Goal: Task Accomplishment & Management: Manage account settings

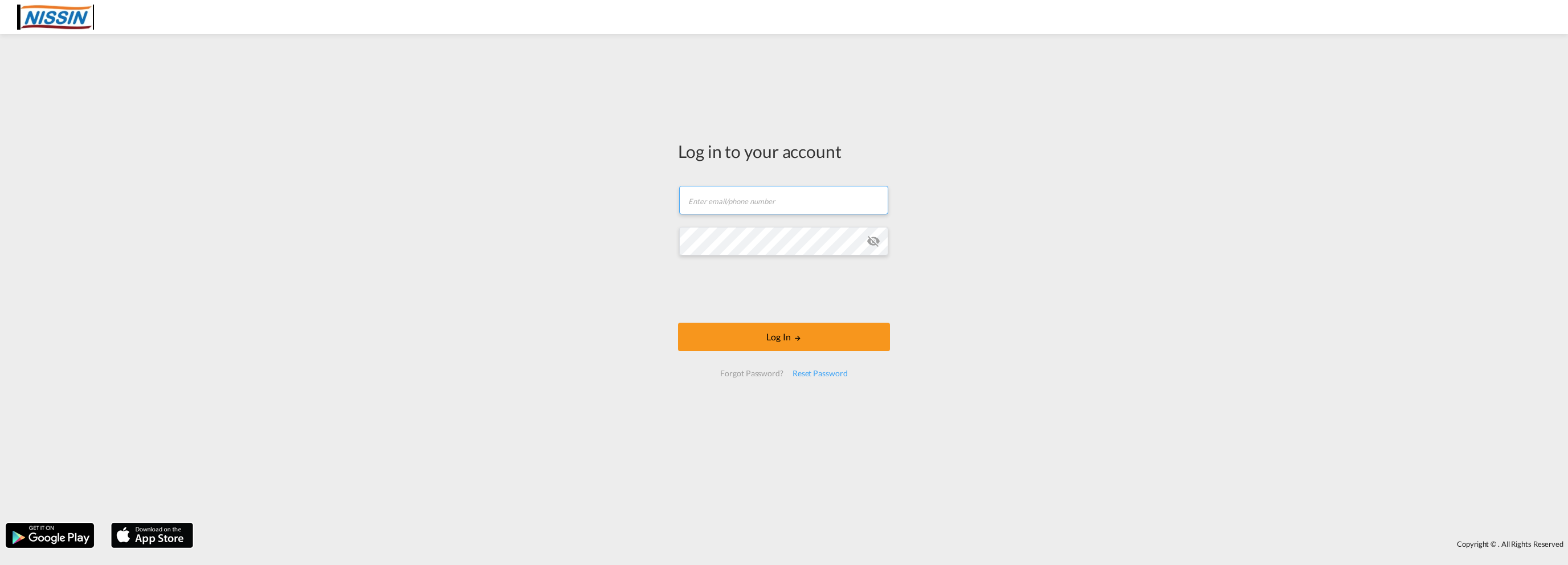
type input "[EMAIL_ADDRESS][DOMAIN_NAME]"
click at [875, 244] on md-icon "icon-eye-off" at bounding box center [873, 241] width 13 height 13
click at [606, 236] on div "Log in to your account [EMAIL_ADDRESS][DOMAIN_NAME] Log In Forgot Password? Res…" at bounding box center [784, 278] width 1568 height 477
click at [811, 333] on button "Log In" at bounding box center [784, 337] width 212 height 29
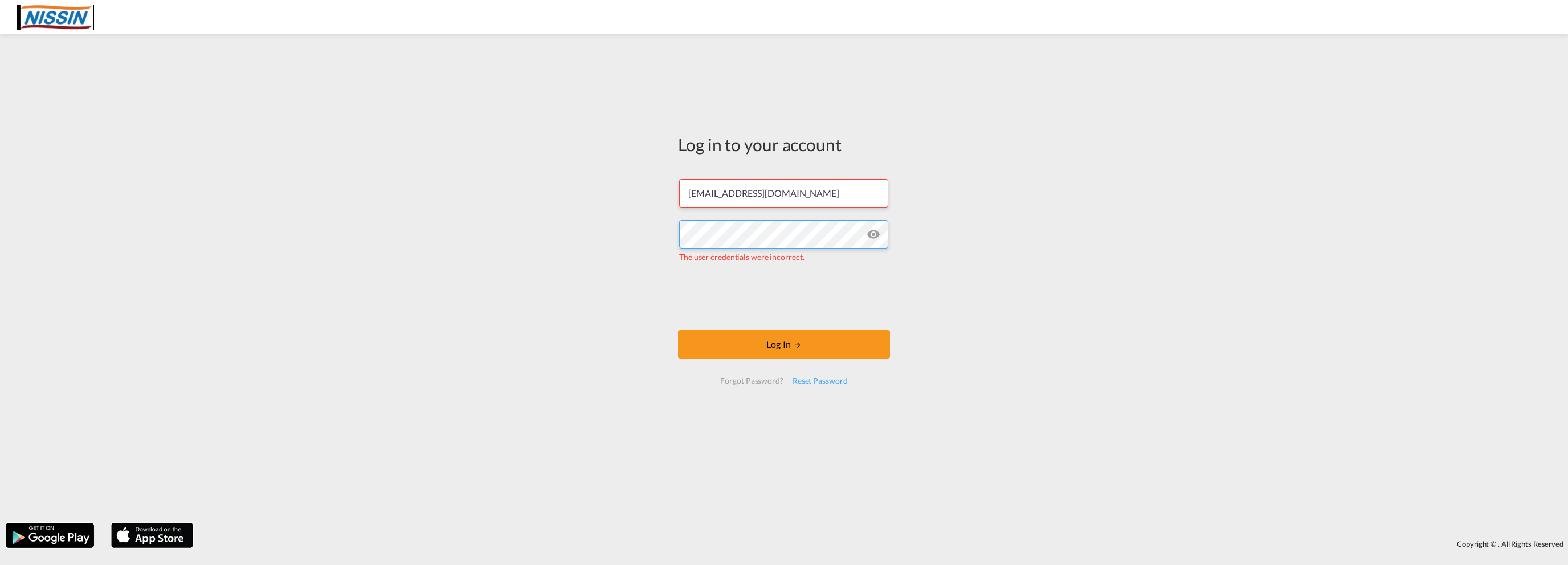
click at [642, 236] on div "Log in to your account [EMAIL_ADDRESS][DOMAIN_NAME] The user credentials were i…" at bounding box center [784, 278] width 1568 height 477
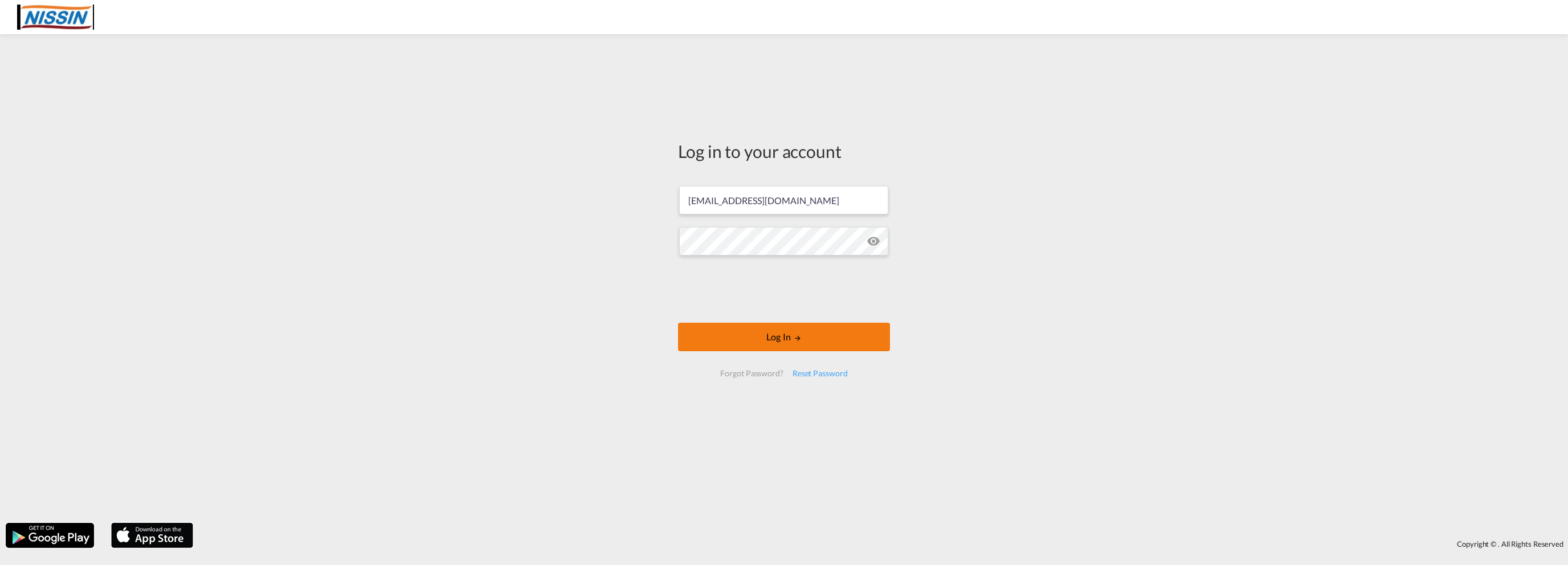
click at [801, 330] on button "Log In" at bounding box center [784, 337] width 212 height 29
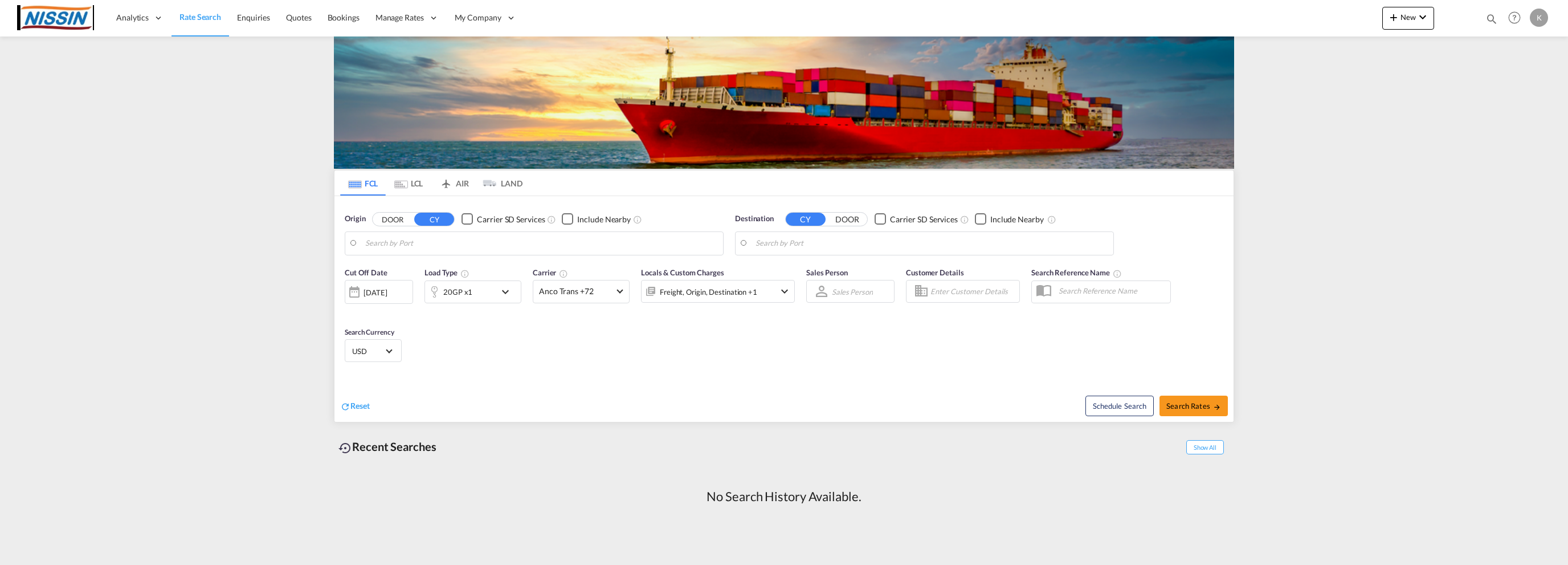
click at [1534, 19] on div "K" at bounding box center [1539, 18] width 18 height 18
click at [1527, 50] on button "My Profile" at bounding box center [1526, 50] width 74 height 23
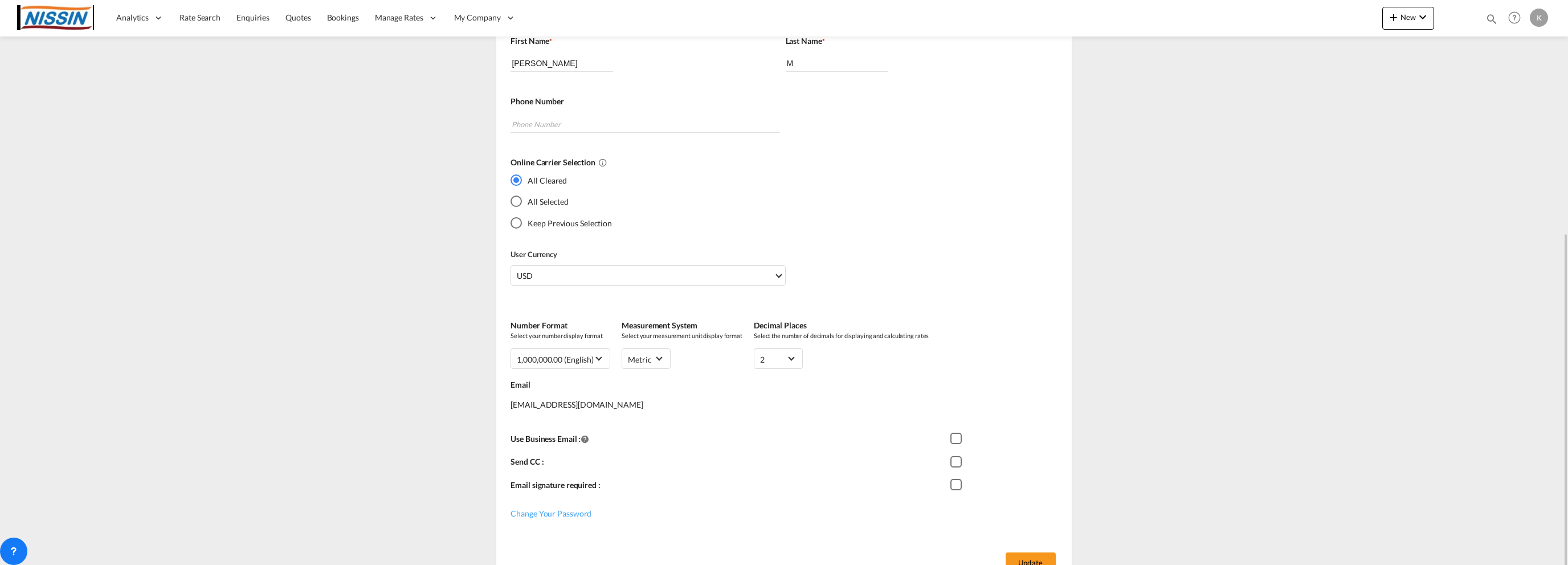
scroll to position [237, 0]
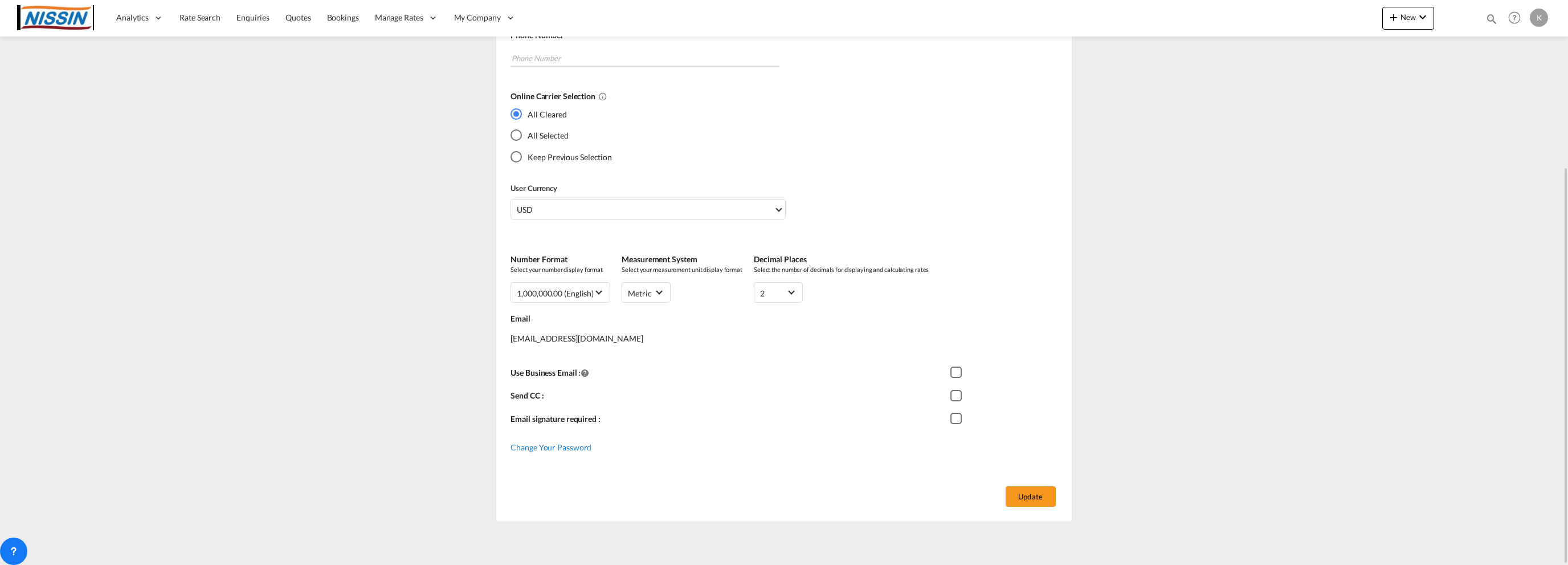
click at [575, 444] on span "Change Your Password" at bounding box center [551, 447] width 81 height 10
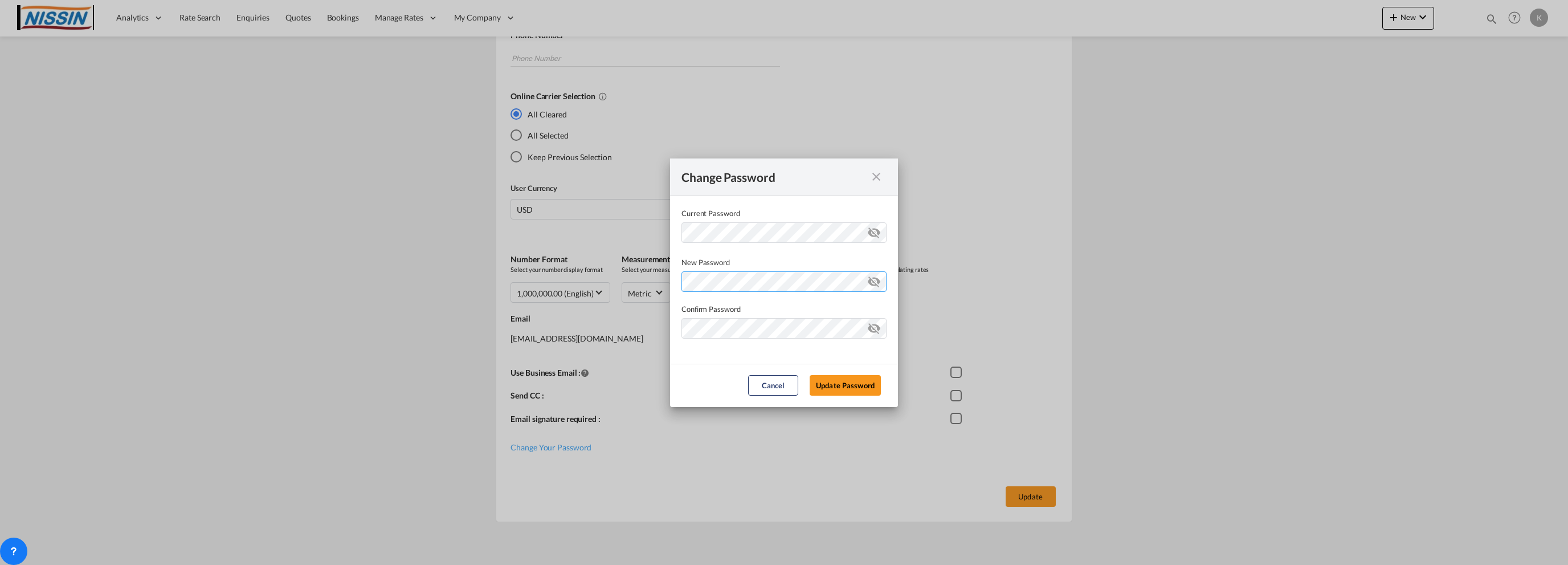
click at [744, 280] on div "Password must contain the following: A special character A number Minimum 8 cha…" at bounding box center [784, 279] width 205 height 24
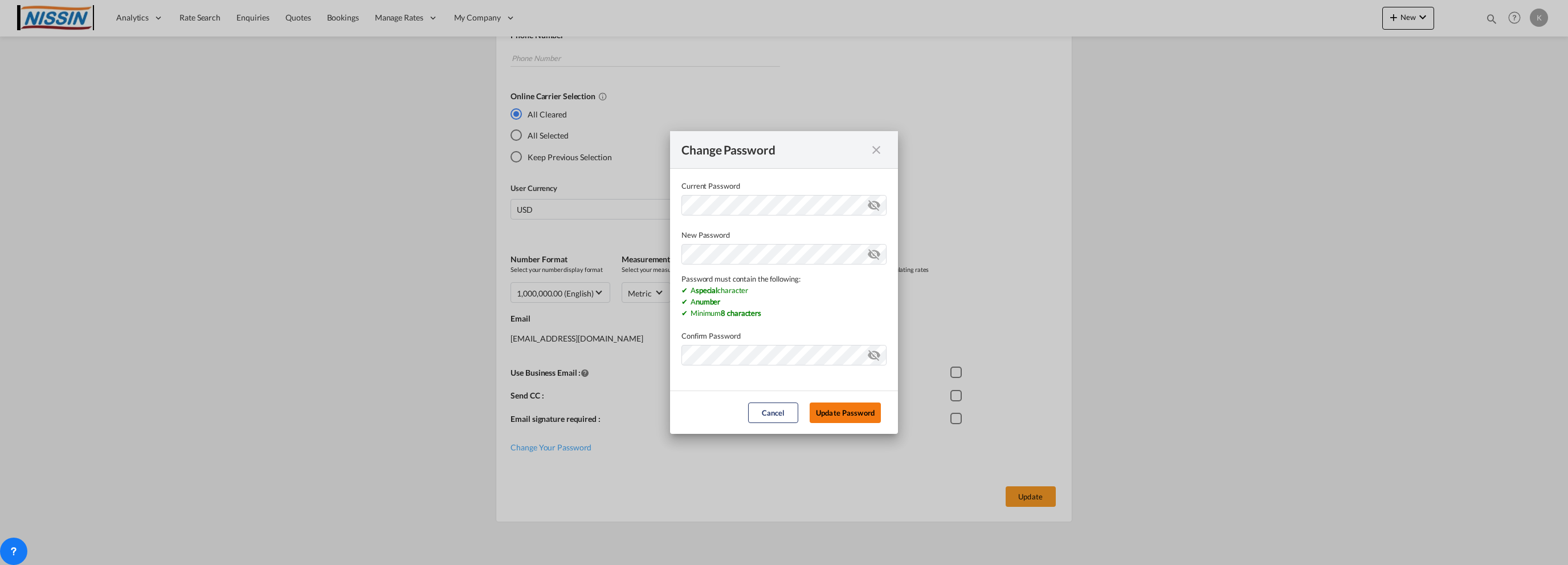
click at [824, 410] on div "Change Password Current Password New Password Password must contain the followi…" at bounding box center [784, 282] width 1568 height 565
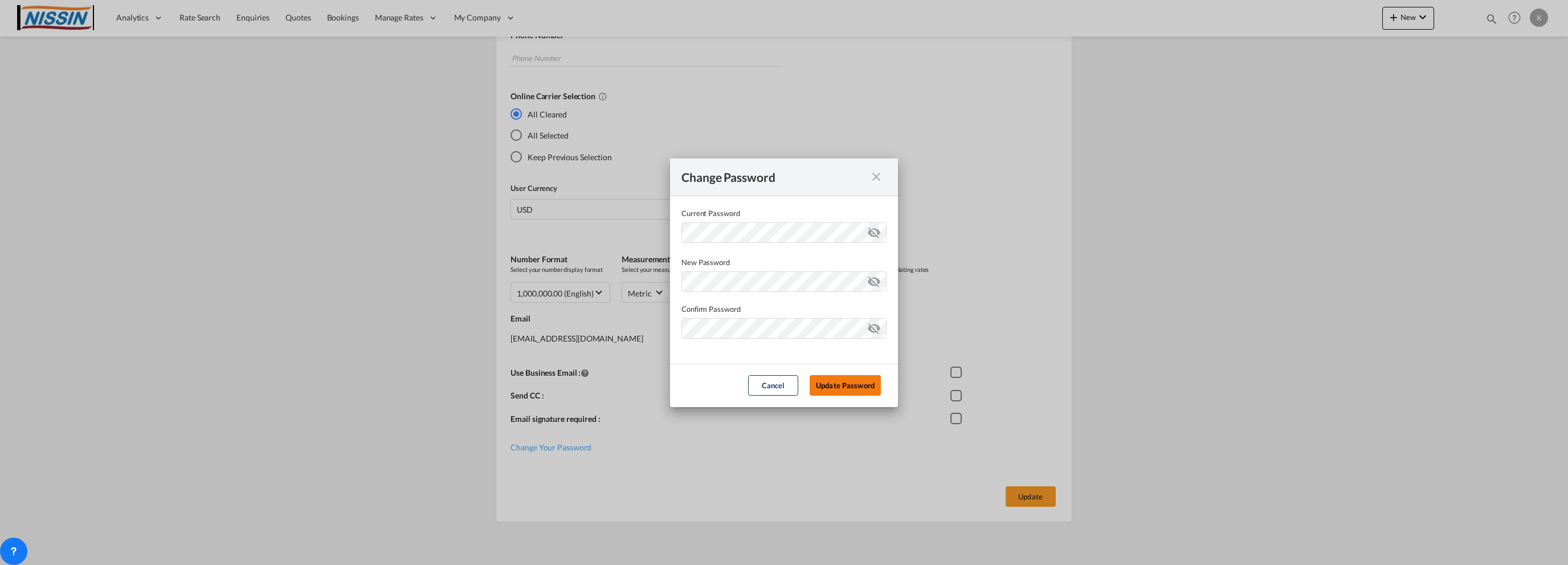
click at [851, 386] on button "Update Password" at bounding box center [845, 385] width 71 height 21
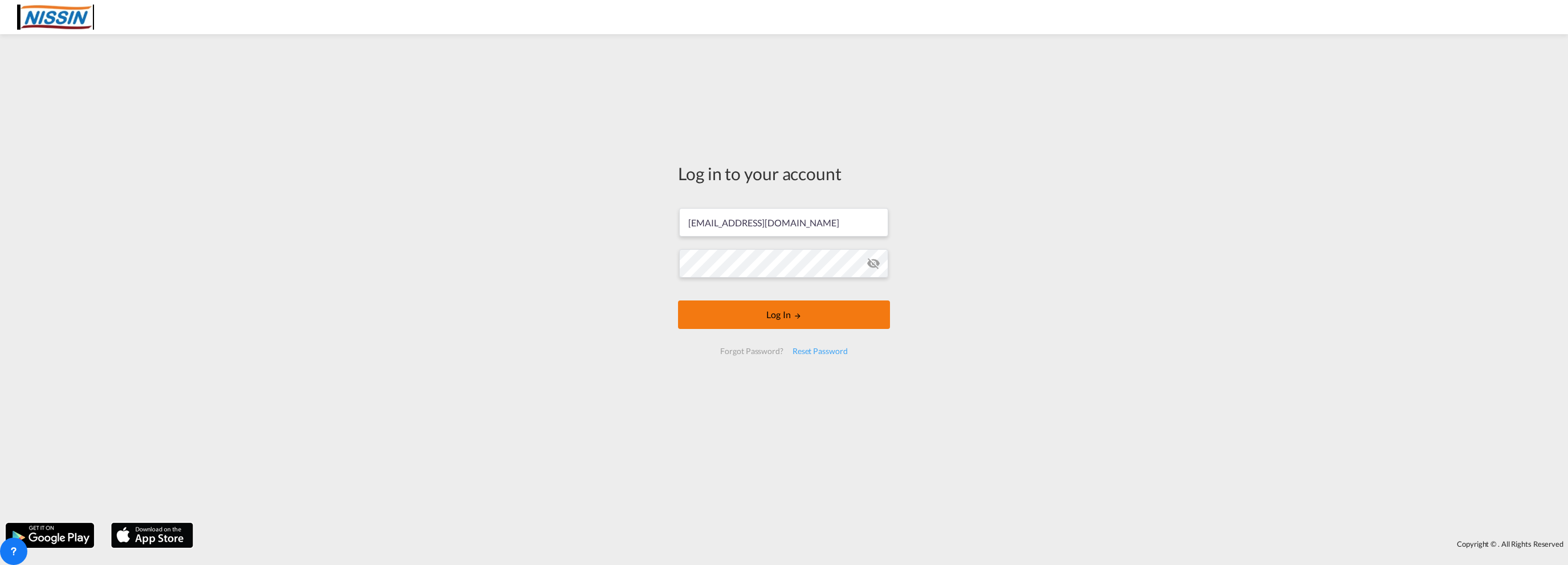
click at [836, 317] on button "Log In" at bounding box center [784, 314] width 212 height 29
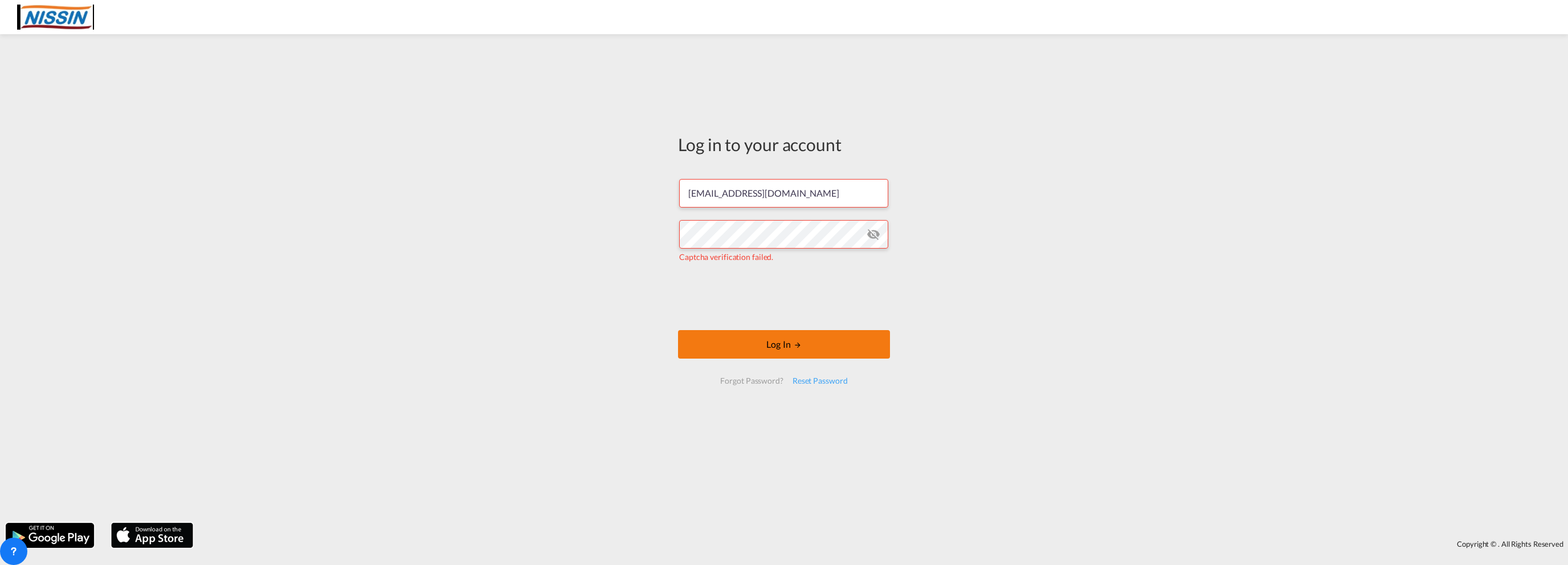
click at [811, 346] on button "Log In" at bounding box center [784, 344] width 212 height 29
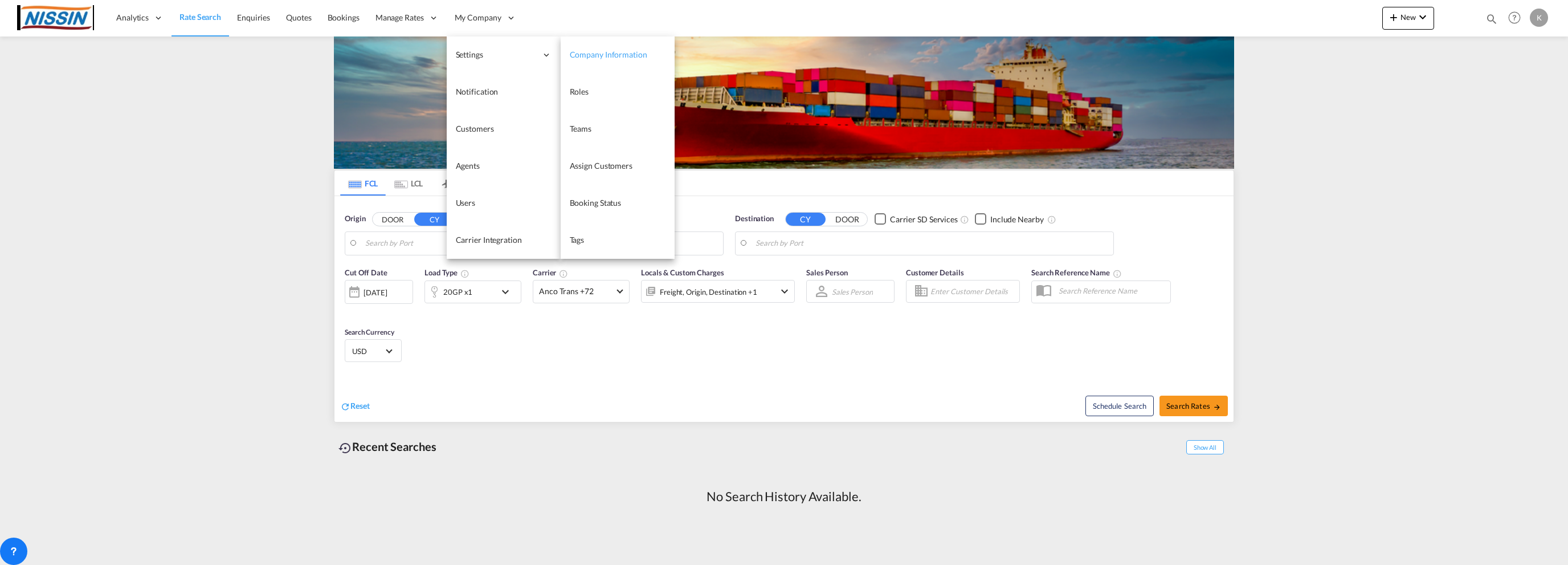
click at [579, 58] on span "Company Information" at bounding box center [608, 54] width 77 height 10
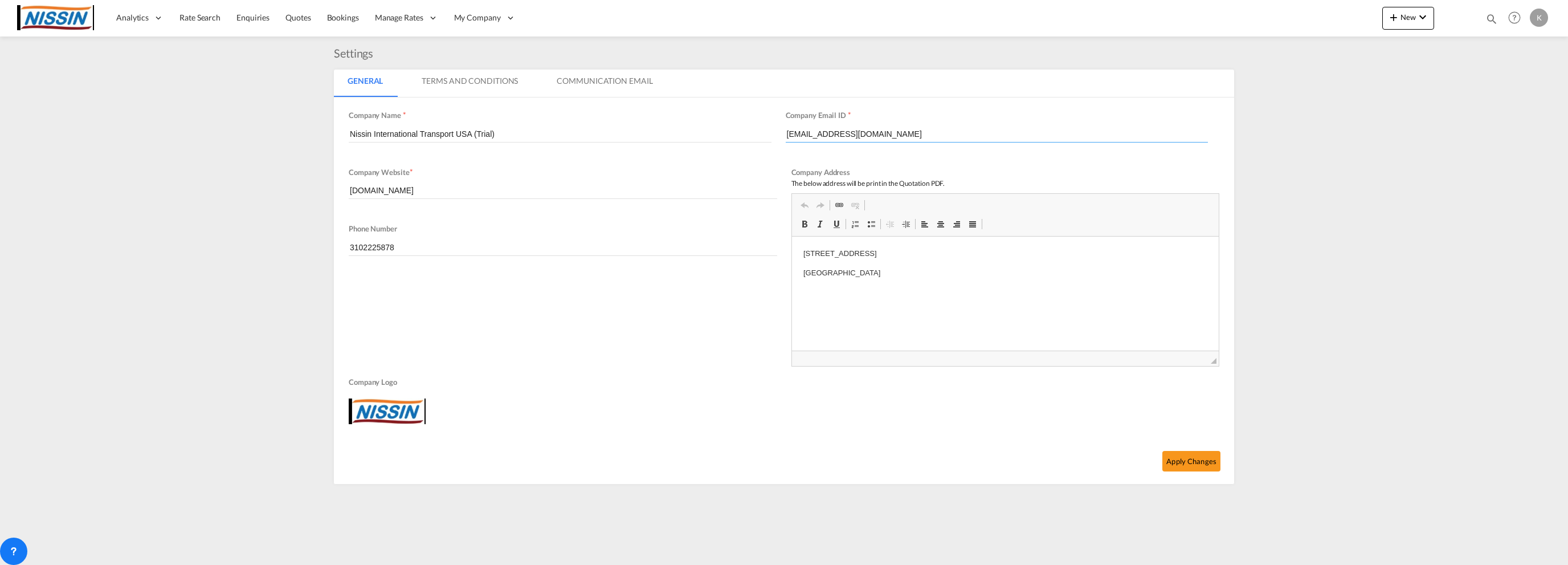
drag, startPoint x: 800, startPoint y: 132, endPoint x: 782, endPoint y: 135, distance: 18.2
click at [782, 135] on div "Company Name * Nissin International Transport USA (Trial) Company Email ID * [E…" at bounding box center [784, 138] width 870 height 57
type input "[EMAIL_ADDRESS][DOMAIN_NAME]"
click at [443, 244] on input "3102225878" at bounding box center [563, 247] width 429 height 17
type input "3102225800"
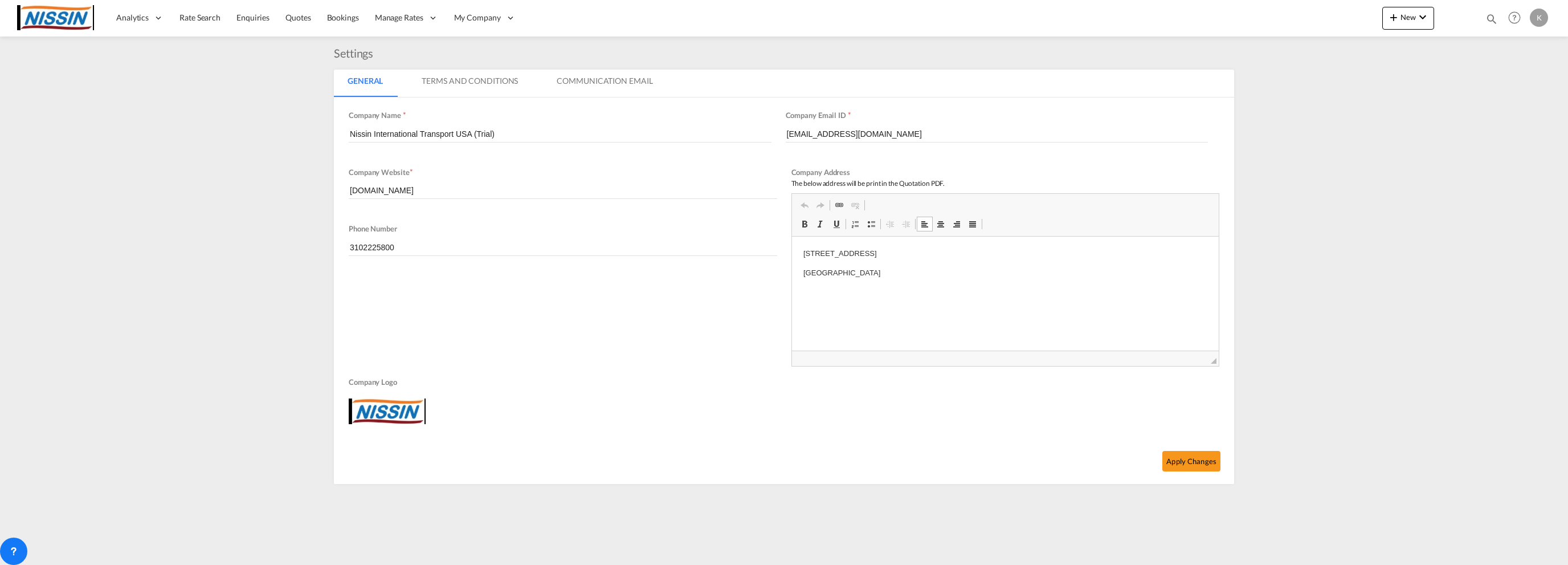
click at [863, 254] on p "[STREET_ADDRESS]" at bounding box center [1005, 253] width 405 height 12
click at [892, 272] on p "[GEOGRAPHIC_DATA]" at bounding box center [1005, 273] width 405 height 12
click at [1186, 454] on button "Apply Changes" at bounding box center [1191, 461] width 58 height 21
click at [408, 407] on div "Click to view/edit logo" at bounding box center [387, 411] width 77 height 26
click at [398, 438] on button "Edit" at bounding box center [382, 441] width 67 height 27
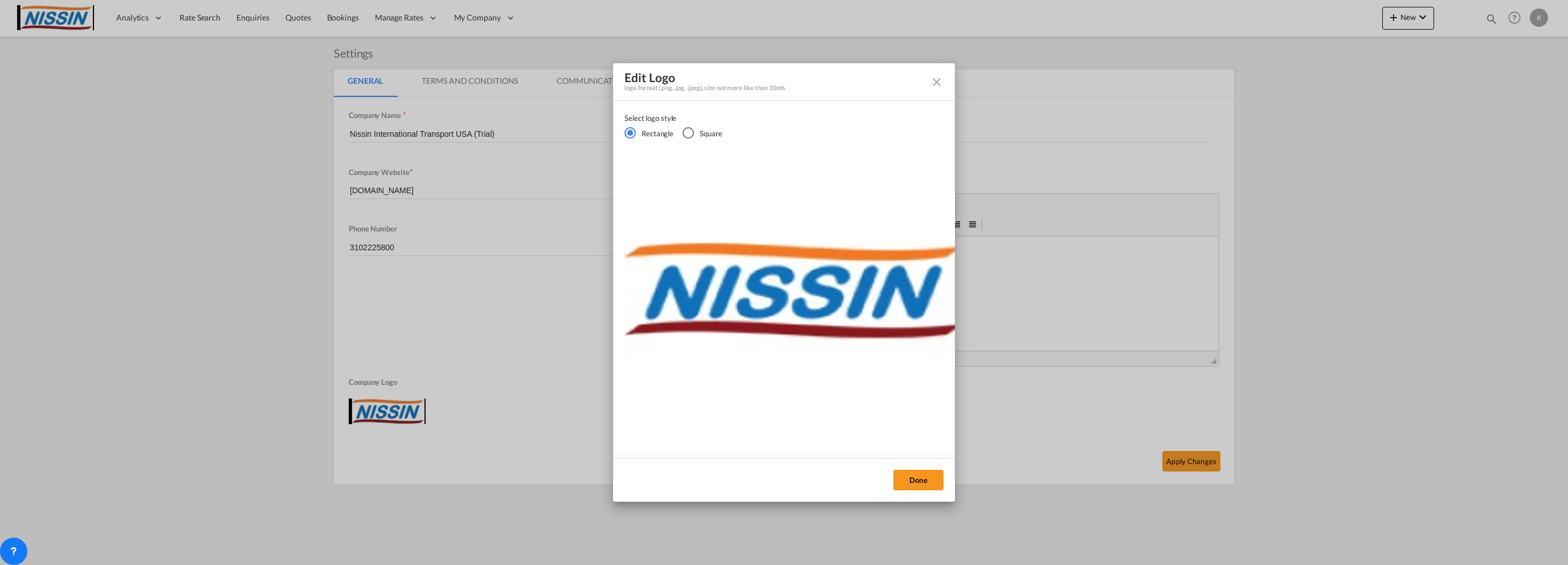
click at [932, 82] on md-icon "icon-close fg-AAA8AD cursor" at bounding box center [937, 82] width 13 height 13
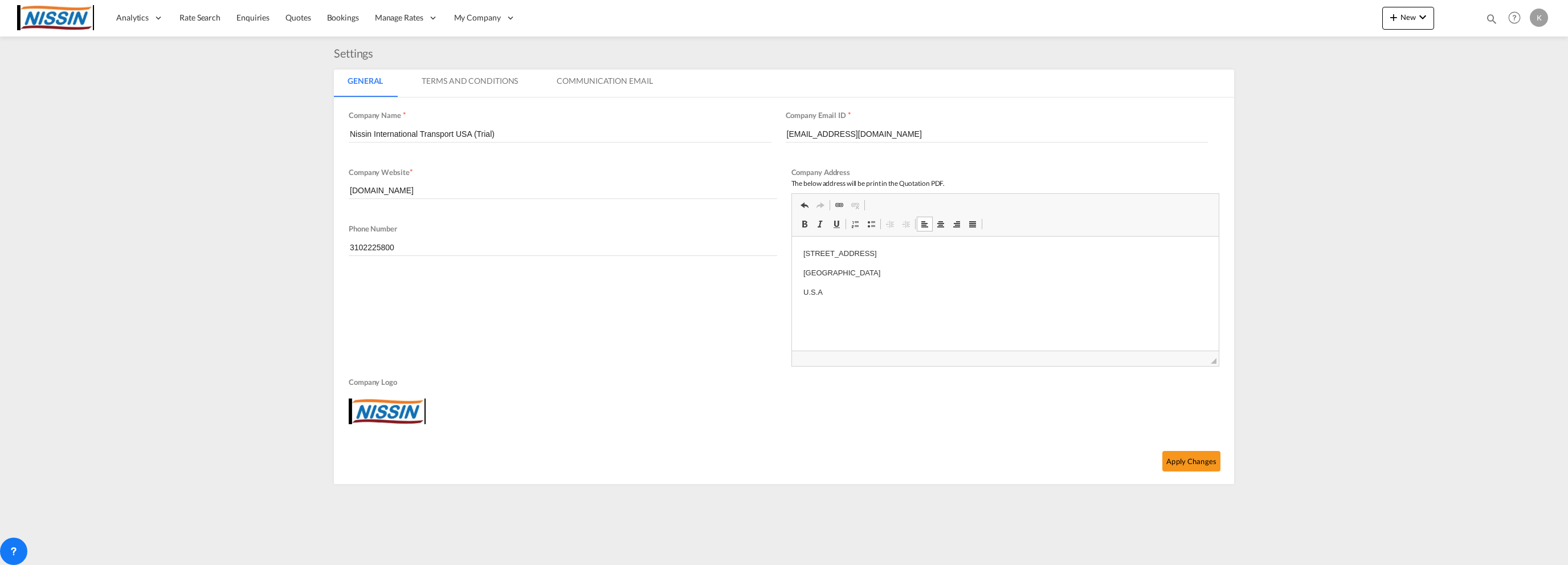
click at [486, 83] on md-tab-item "Terms And Conditions" at bounding box center [469, 83] width 124 height 27
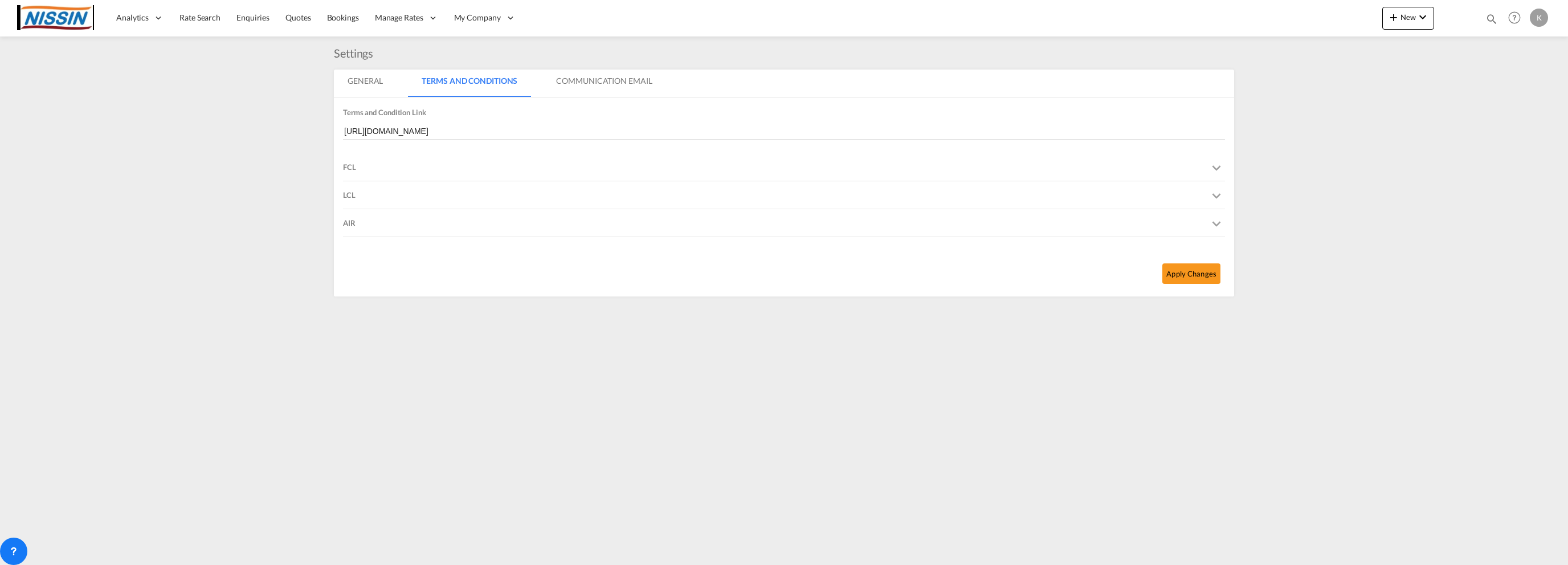
click at [494, 172] on div "FCL" at bounding box center [784, 167] width 882 height 27
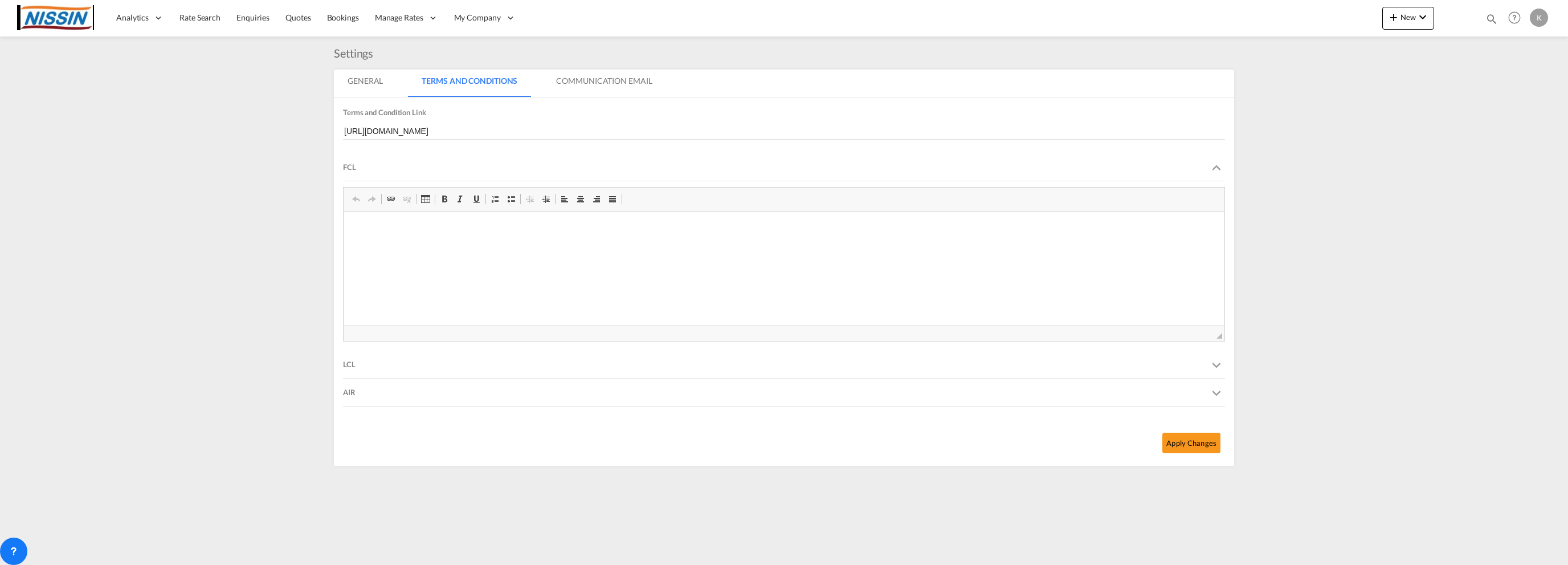
click at [494, 172] on div "FCL" at bounding box center [784, 167] width 882 height 27
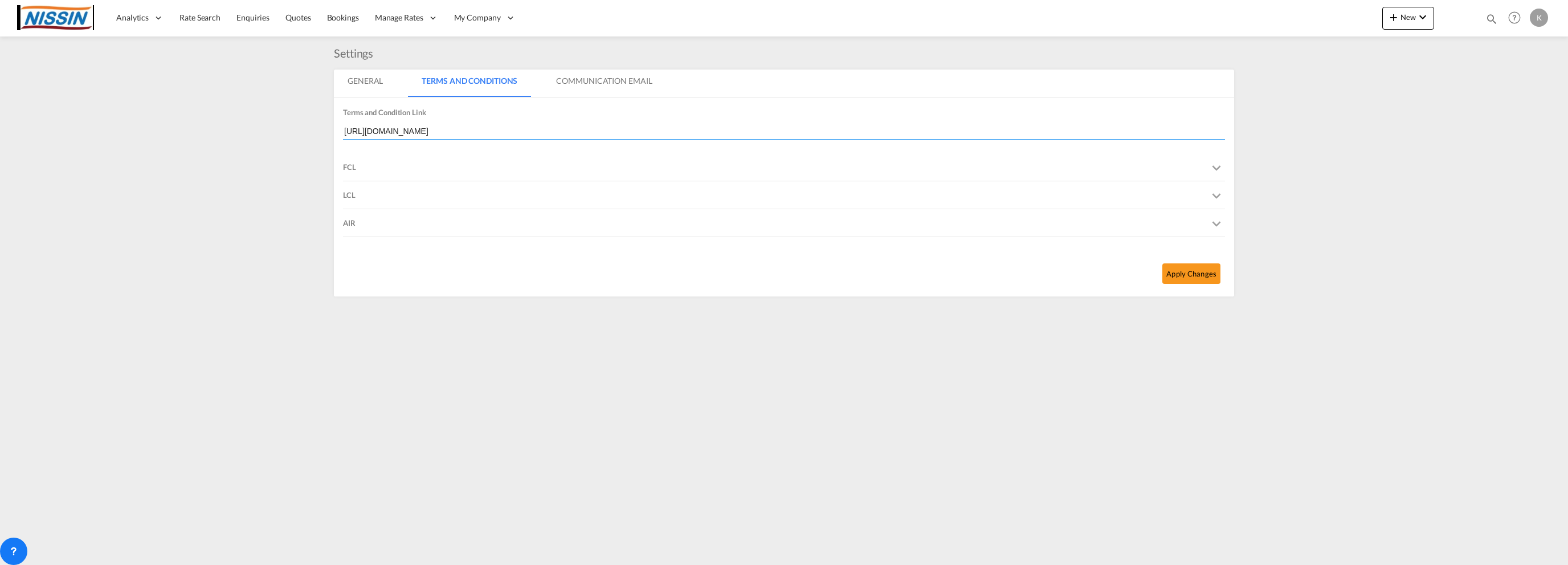
drag, startPoint x: 485, startPoint y: 133, endPoint x: 326, endPoint y: 138, distance: 159.1
click at [326, 138] on md-content "Analytics Reports Dashboard Rate Search Enquiries Quotes Bookings" at bounding box center [784, 282] width 1568 height 565
click at [702, 216] on div "AIR" at bounding box center [784, 223] width 882 height 27
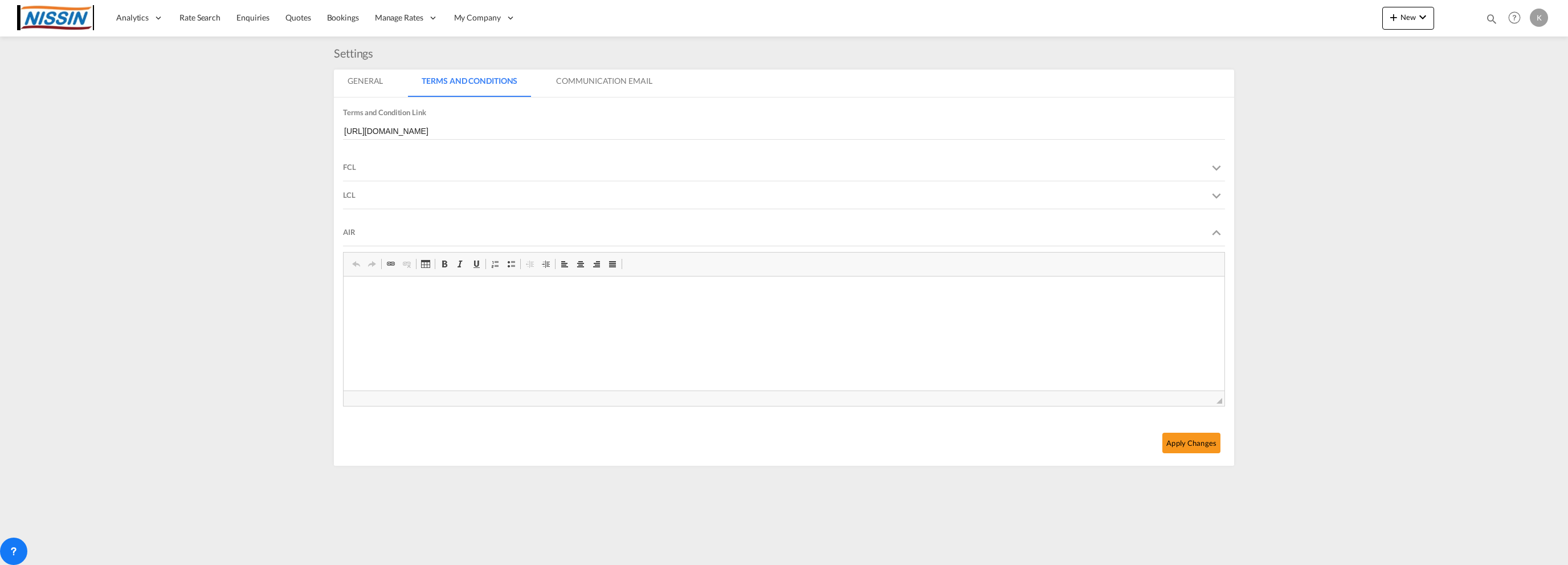
click at [698, 219] on div "AIR" at bounding box center [784, 232] width 882 height 27
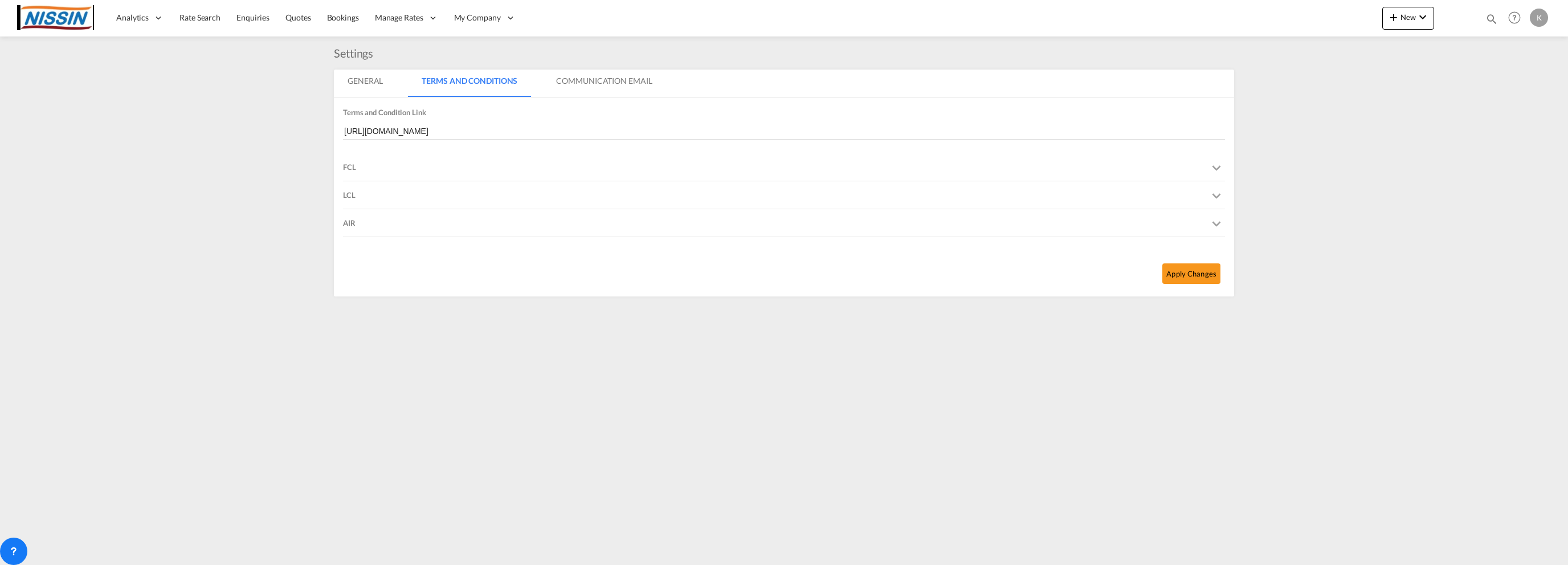
click at [639, 86] on md-tab-item "Communication Email" at bounding box center [604, 83] width 123 height 27
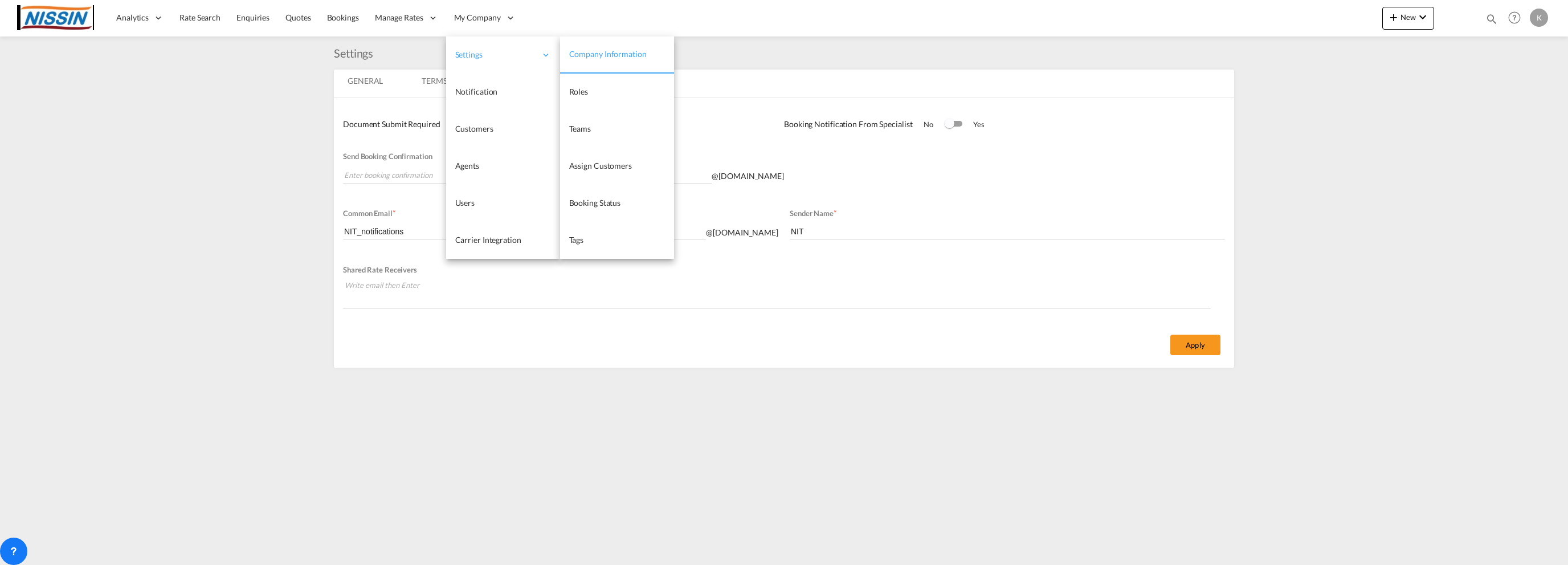
click at [486, 55] on span "Settings" at bounding box center [495, 54] width 81 height 12
click at [583, 56] on span "Company Information" at bounding box center [607, 54] width 77 height 10
click at [474, 161] on span "Agents" at bounding box center [467, 166] width 24 height 10
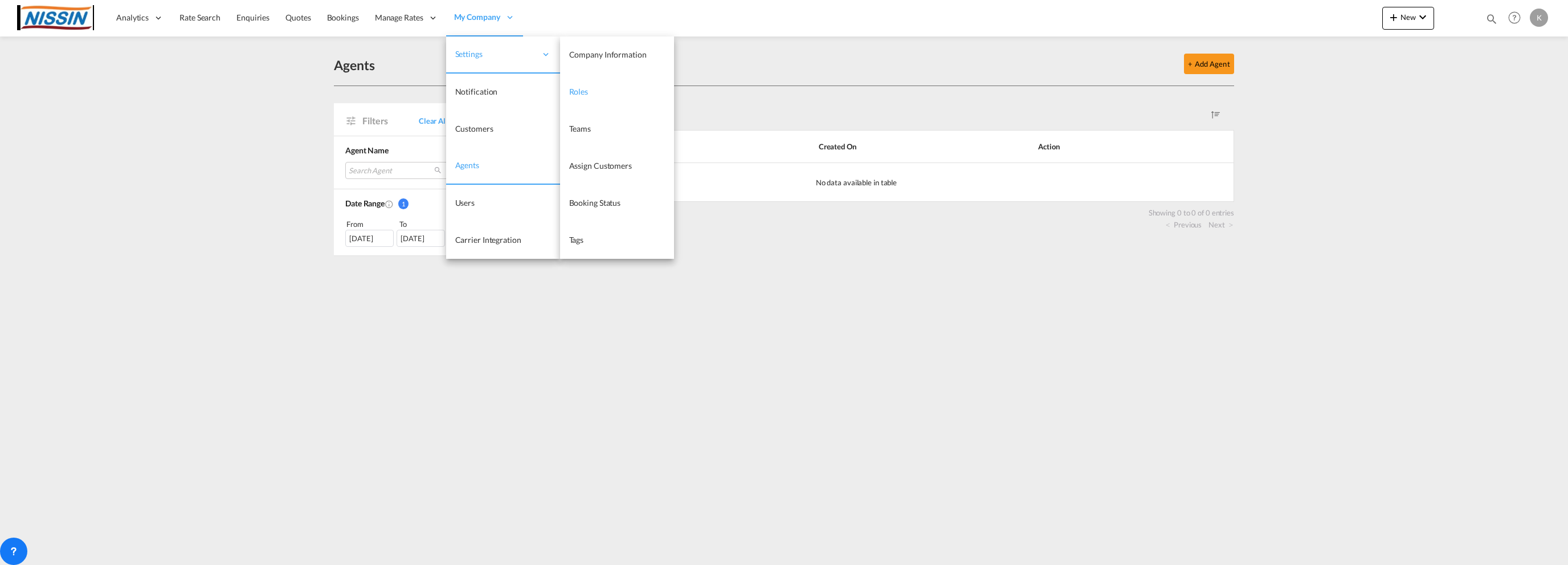
click at [576, 88] on span "Roles" at bounding box center [579, 91] width 19 height 10
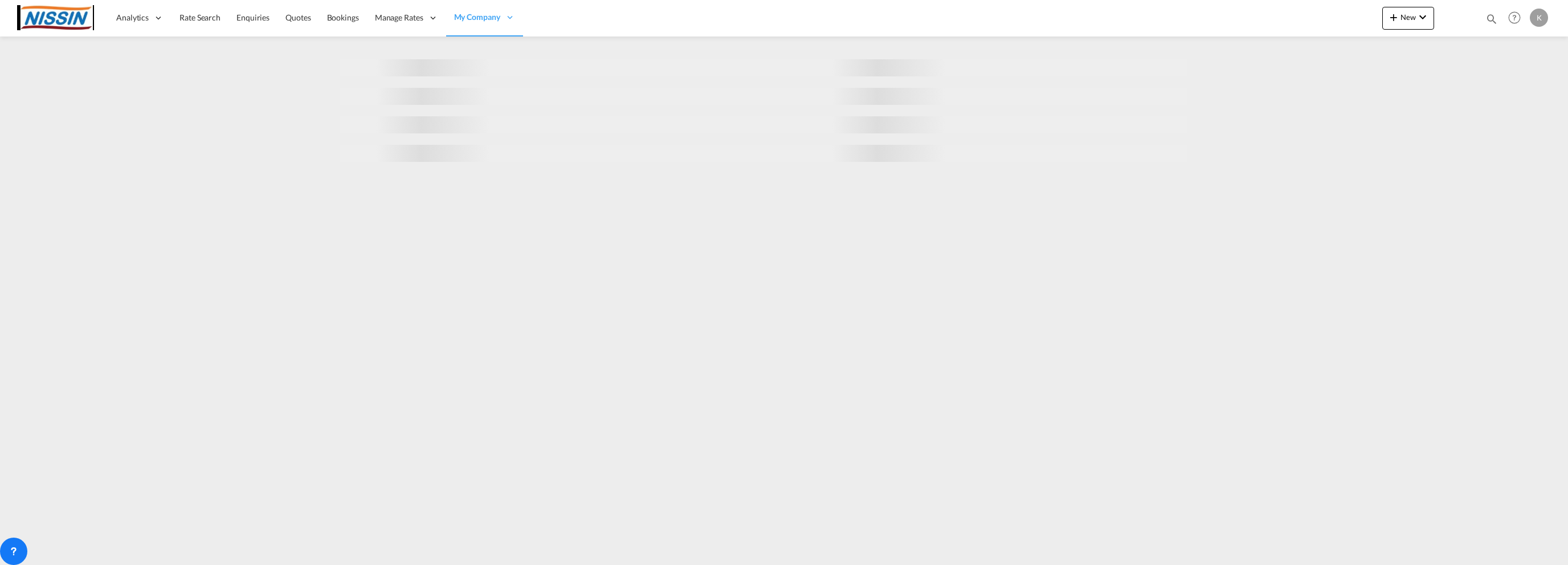
select select "10"
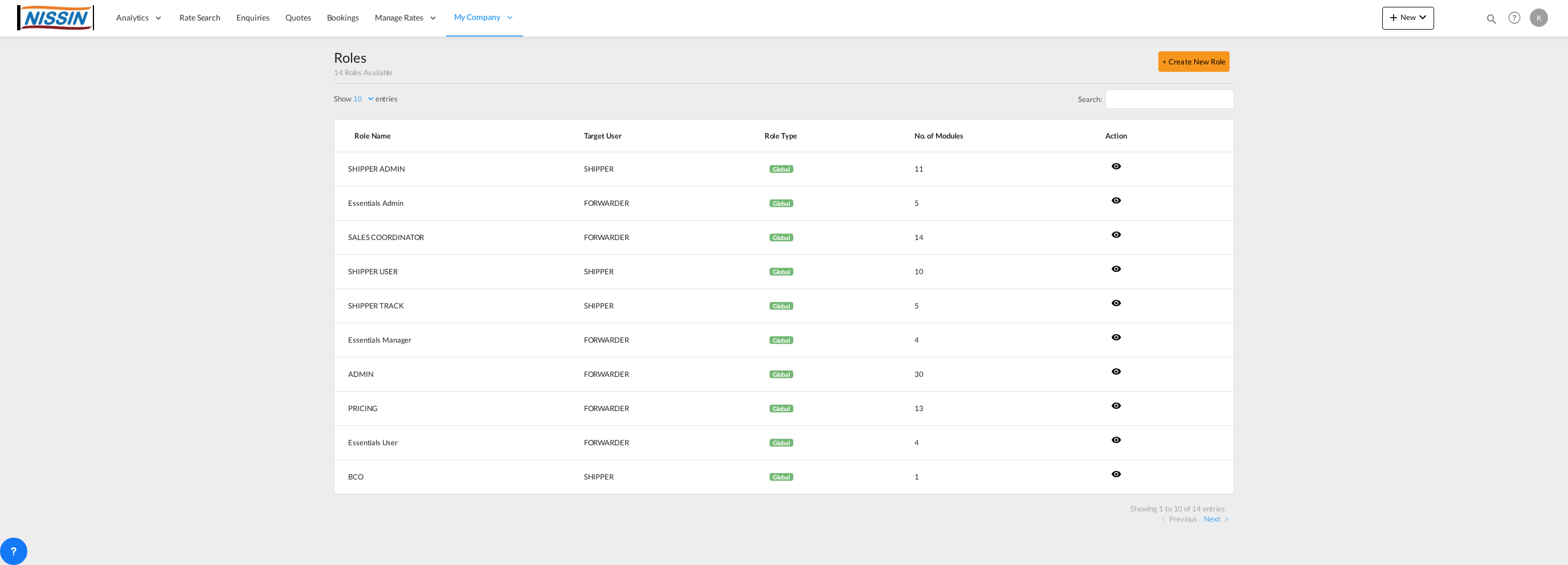
click at [116, 142] on md-content "Analytics Reports Dashboard Rate Search Enquiries Quotes Bookings" at bounding box center [784, 282] width 1568 height 565
click at [1413, 17] on span "New" at bounding box center [1408, 17] width 43 height 9
click at [222, 106] on md-backdrop at bounding box center [784, 282] width 1568 height 565
